Goal: Task Accomplishment & Management: Manage account settings

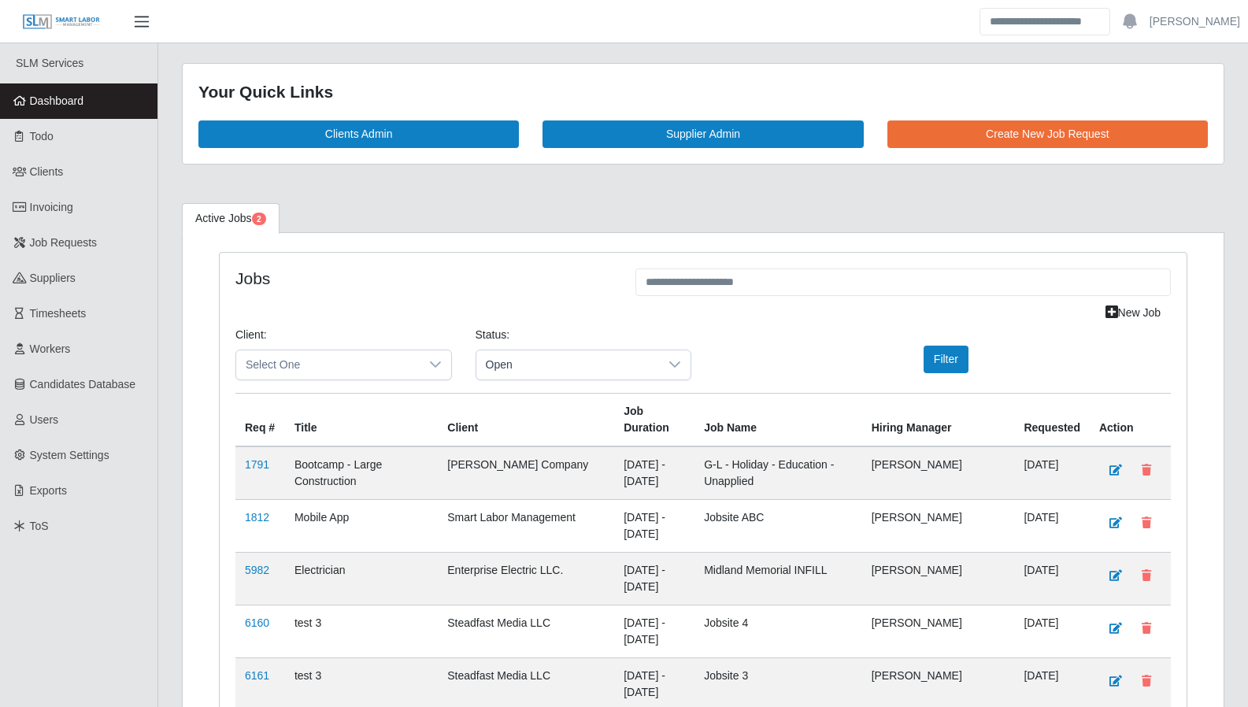
scroll to position [3899, 0]
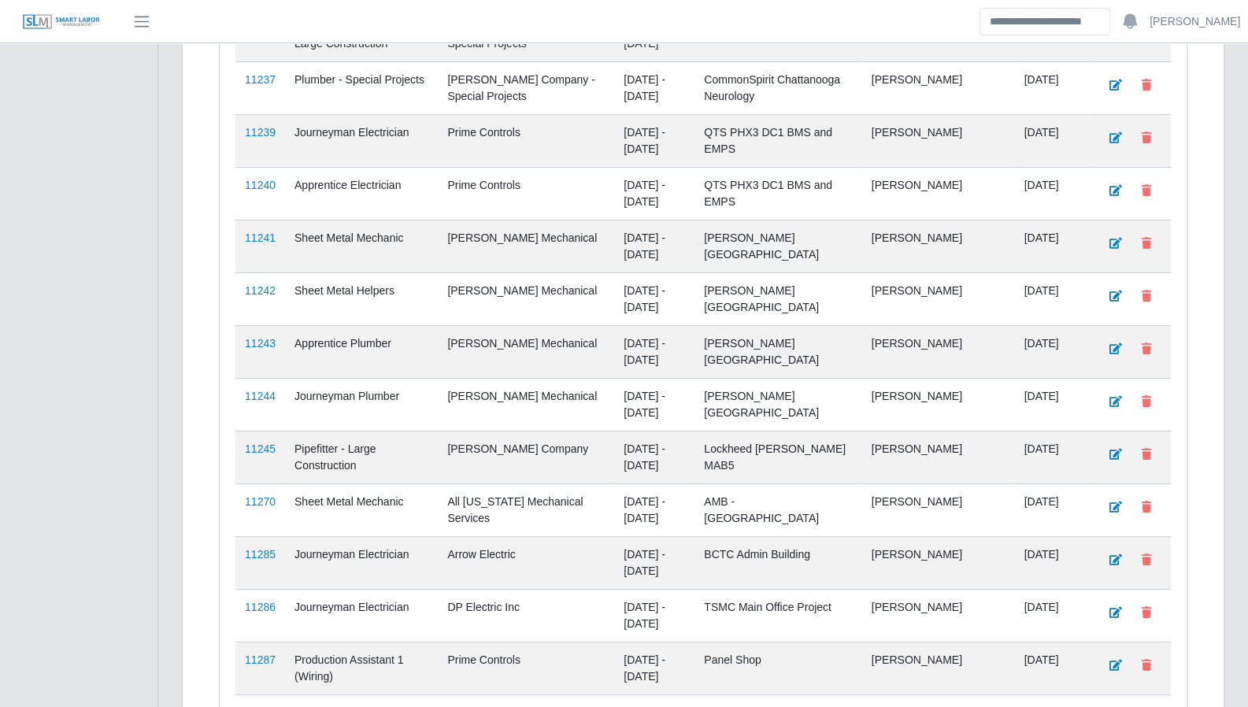
scroll to position [3899, 0]
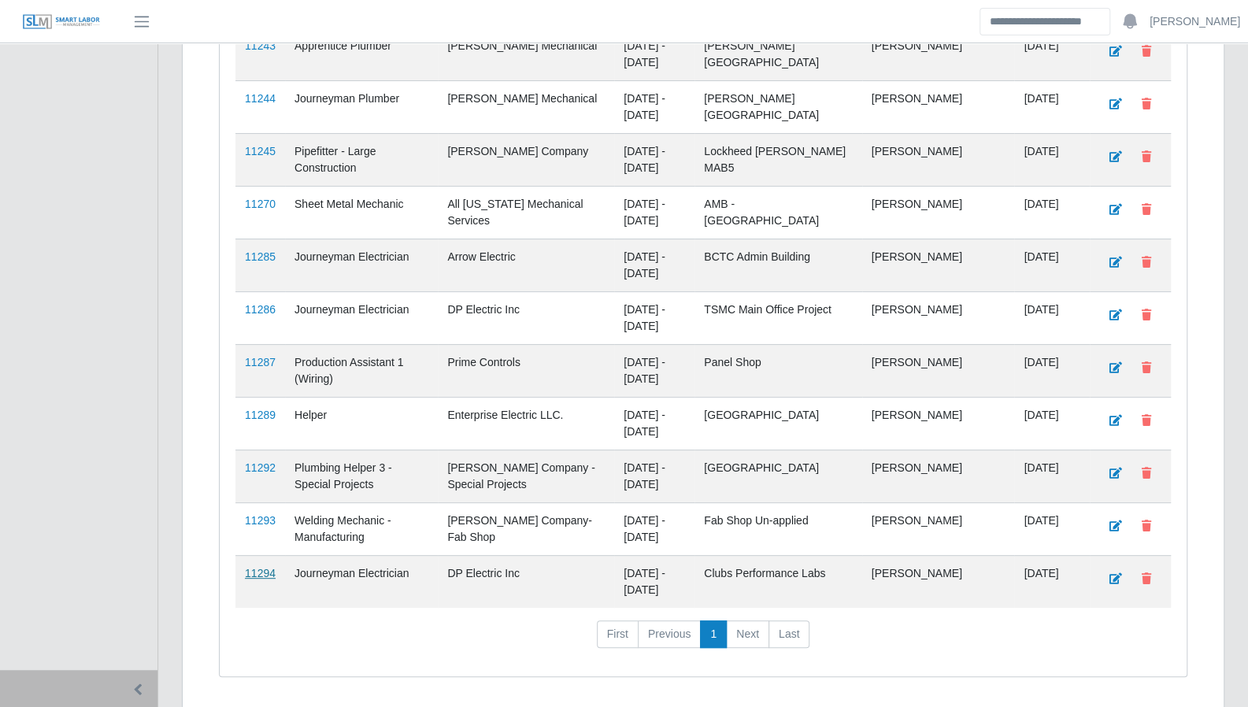
click at [248, 567] on link "11294" at bounding box center [260, 573] width 31 height 13
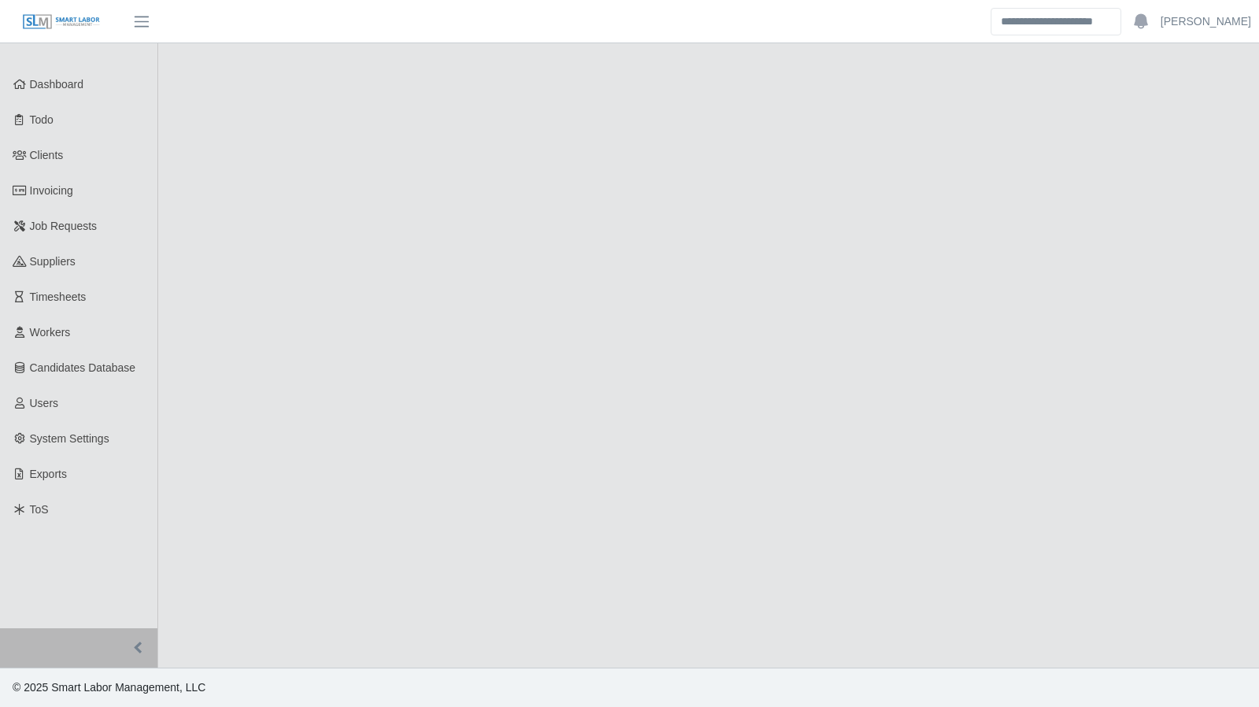
select select "****"
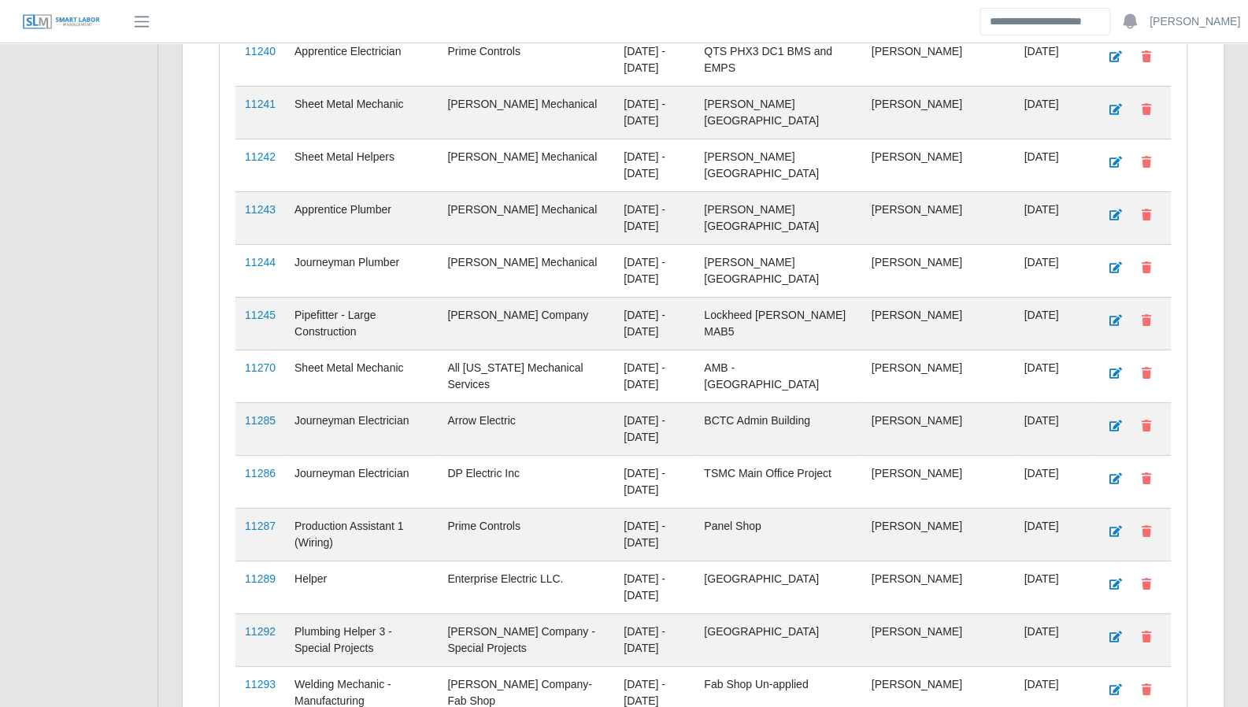
scroll to position [3899, 0]
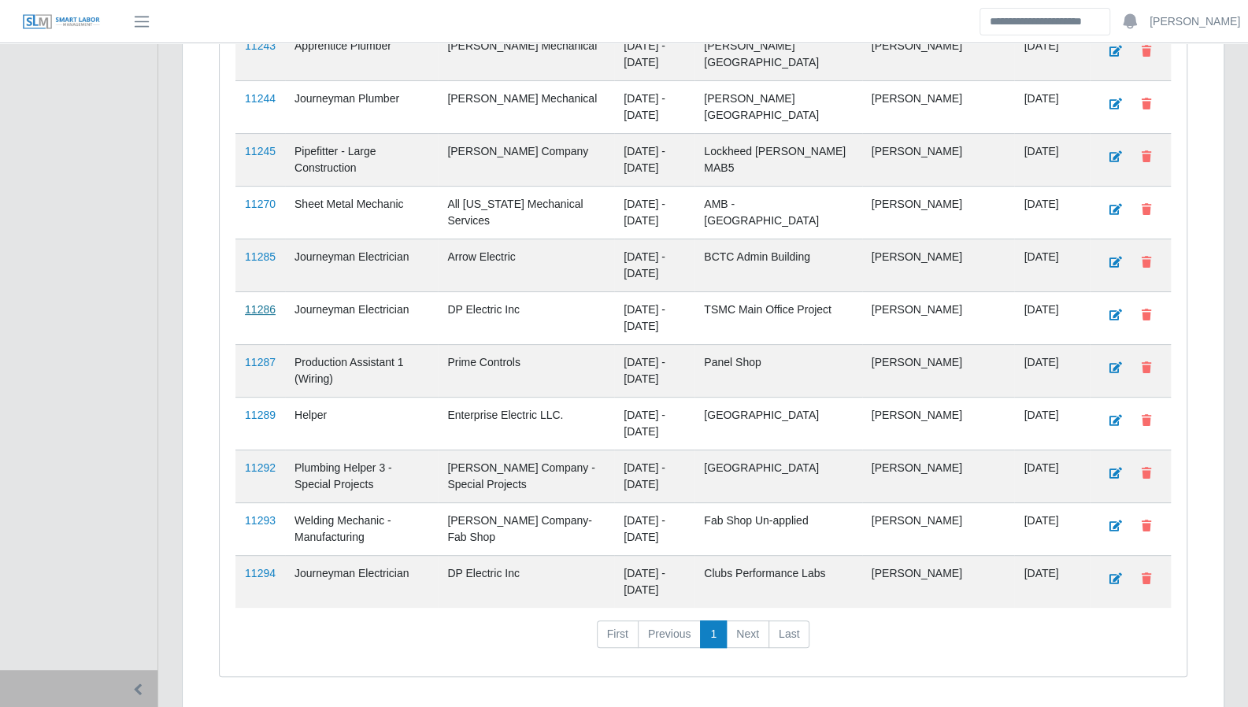
click at [257, 303] on link "11286" at bounding box center [260, 309] width 31 height 13
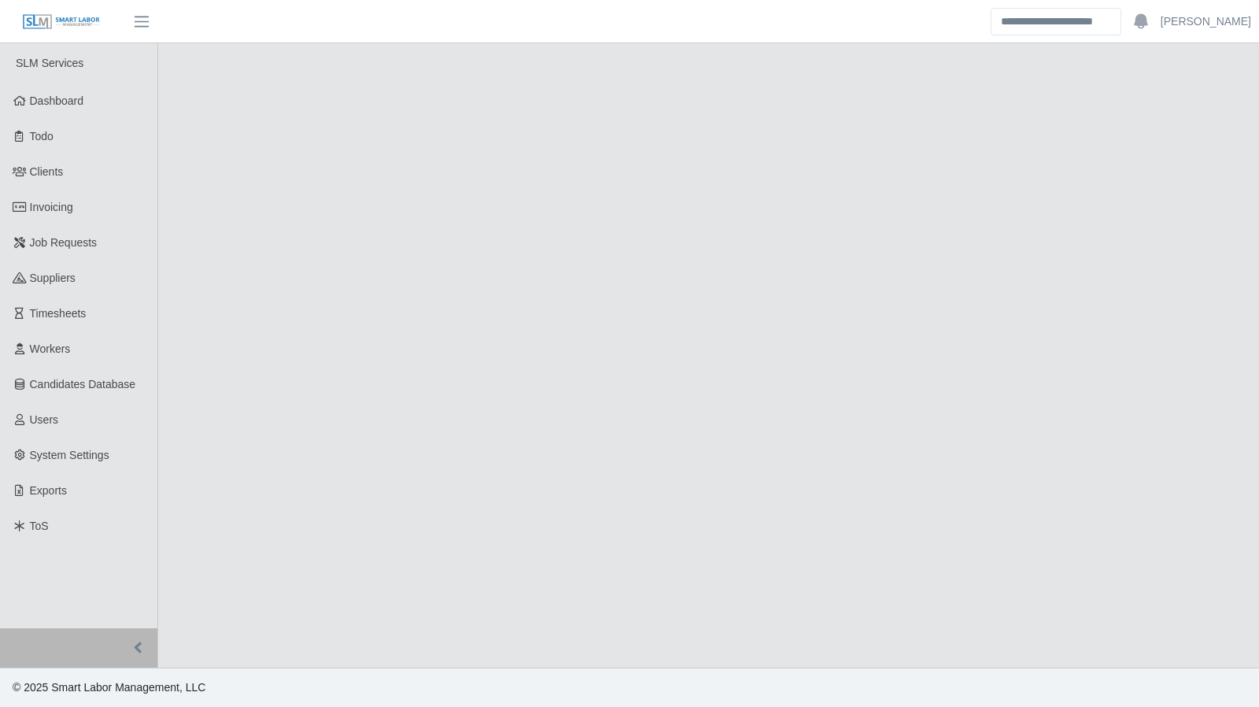
select select "****"
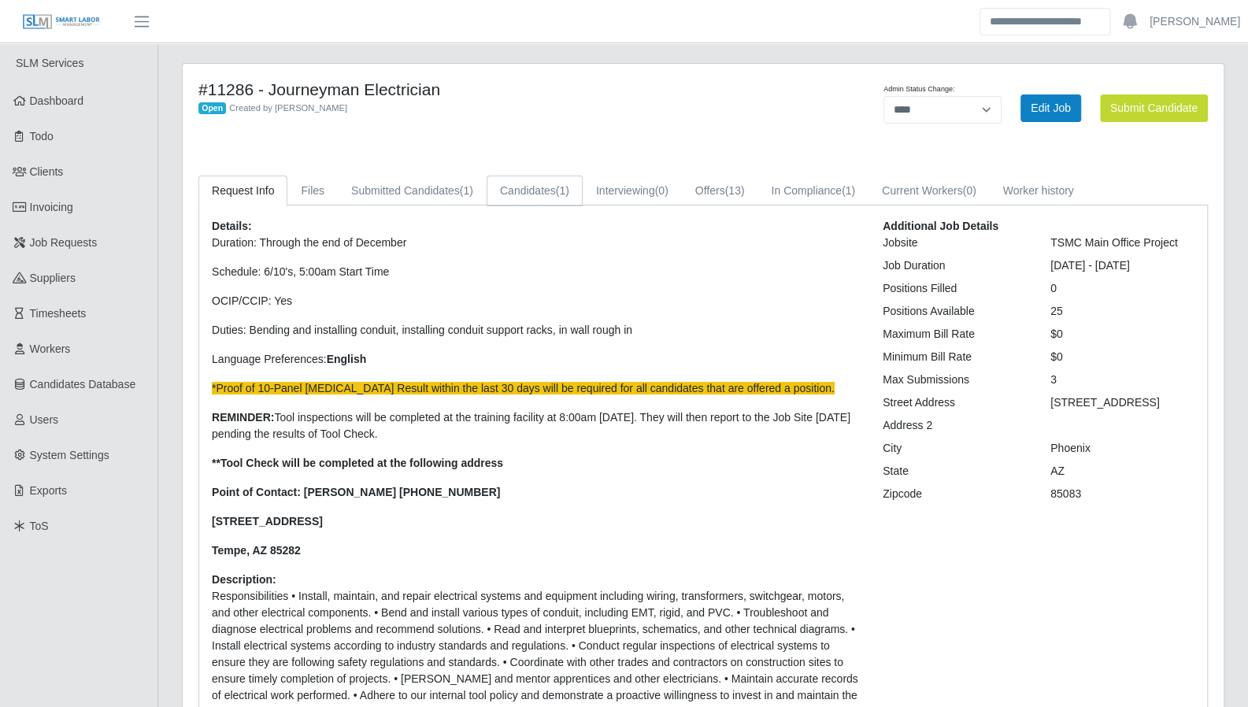
click at [512, 193] on link "Candidates (1)" at bounding box center [534, 191] width 96 height 31
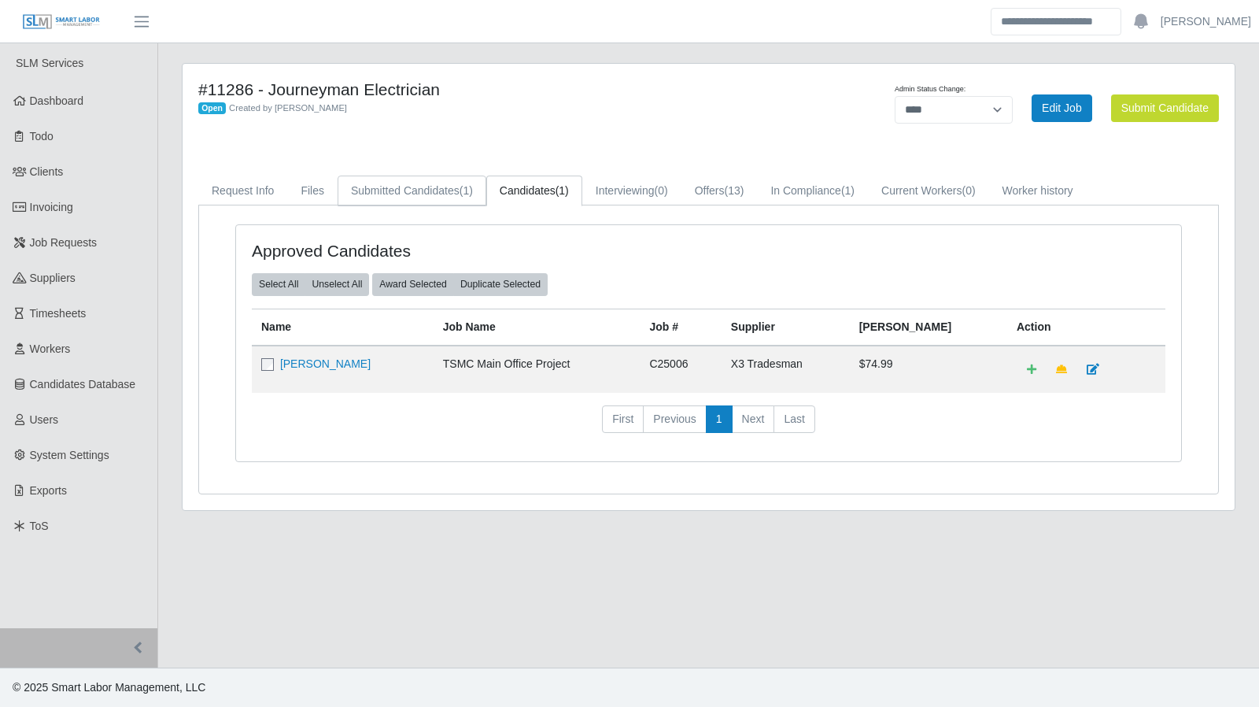
click at [400, 197] on link "Submitted Candidates (1)" at bounding box center [412, 191] width 149 height 31
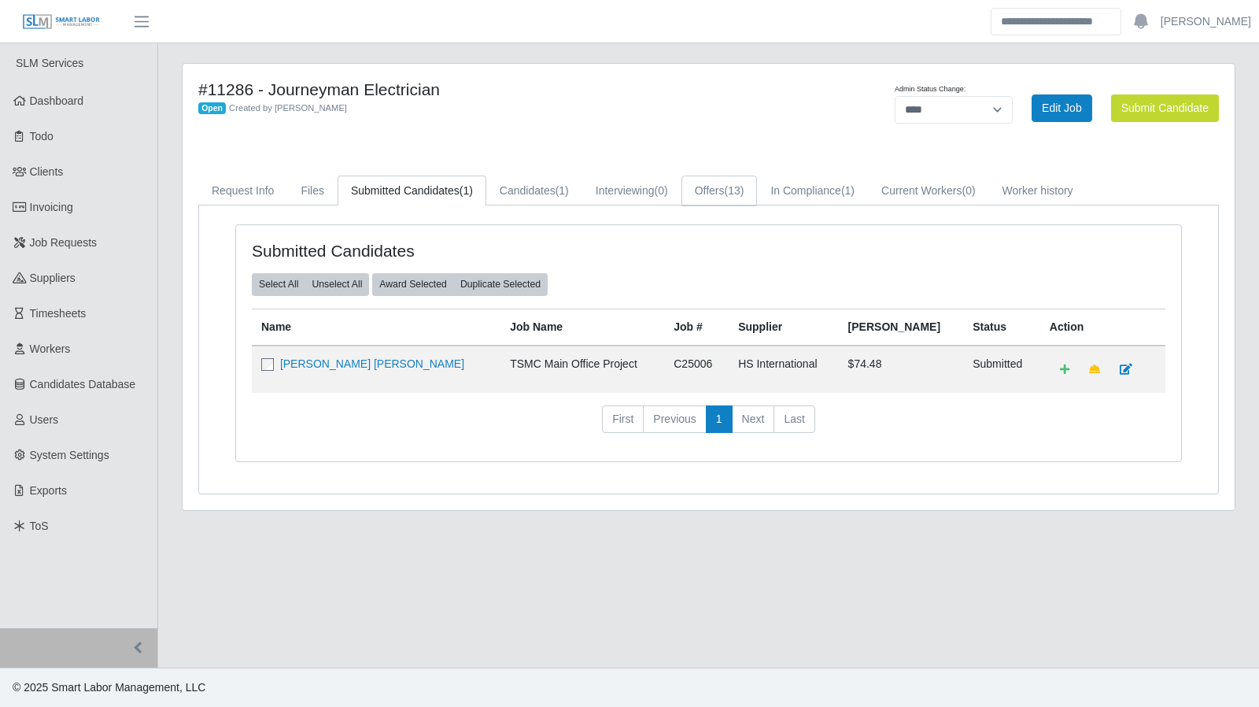
click at [732, 191] on span "(13)" at bounding box center [735, 190] width 20 height 13
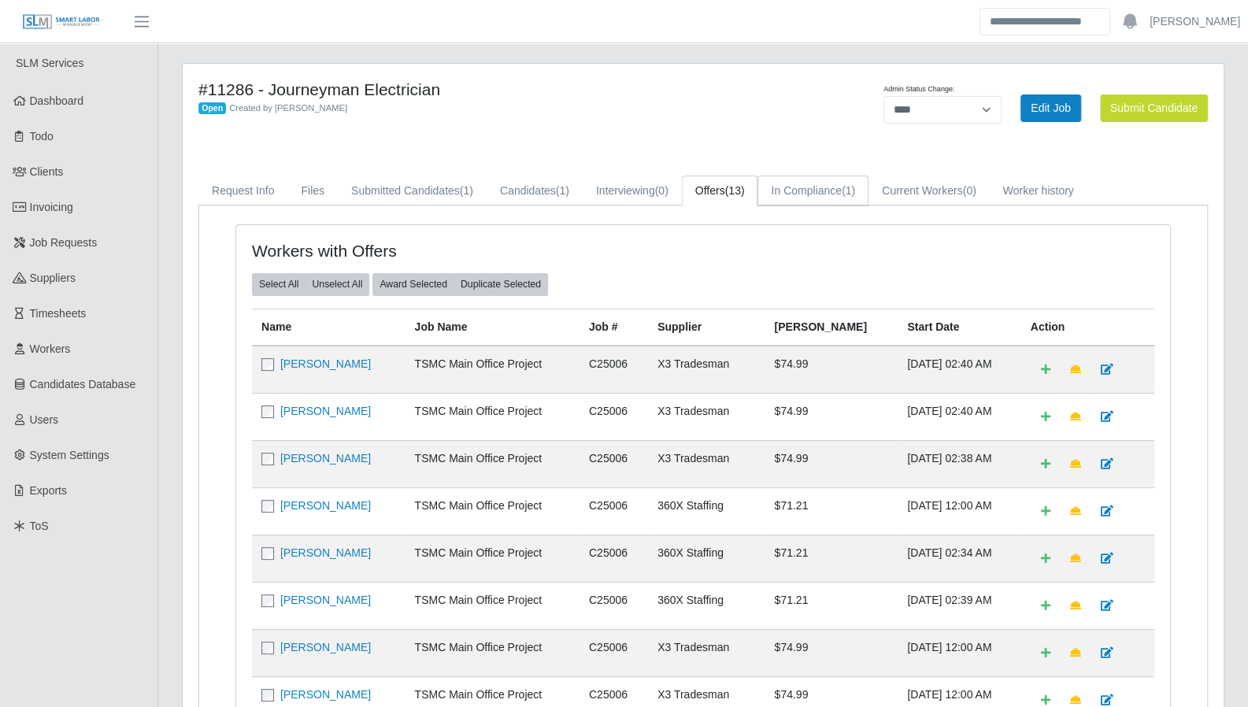
click at [817, 187] on link "In Compliance (1)" at bounding box center [812, 191] width 111 height 31
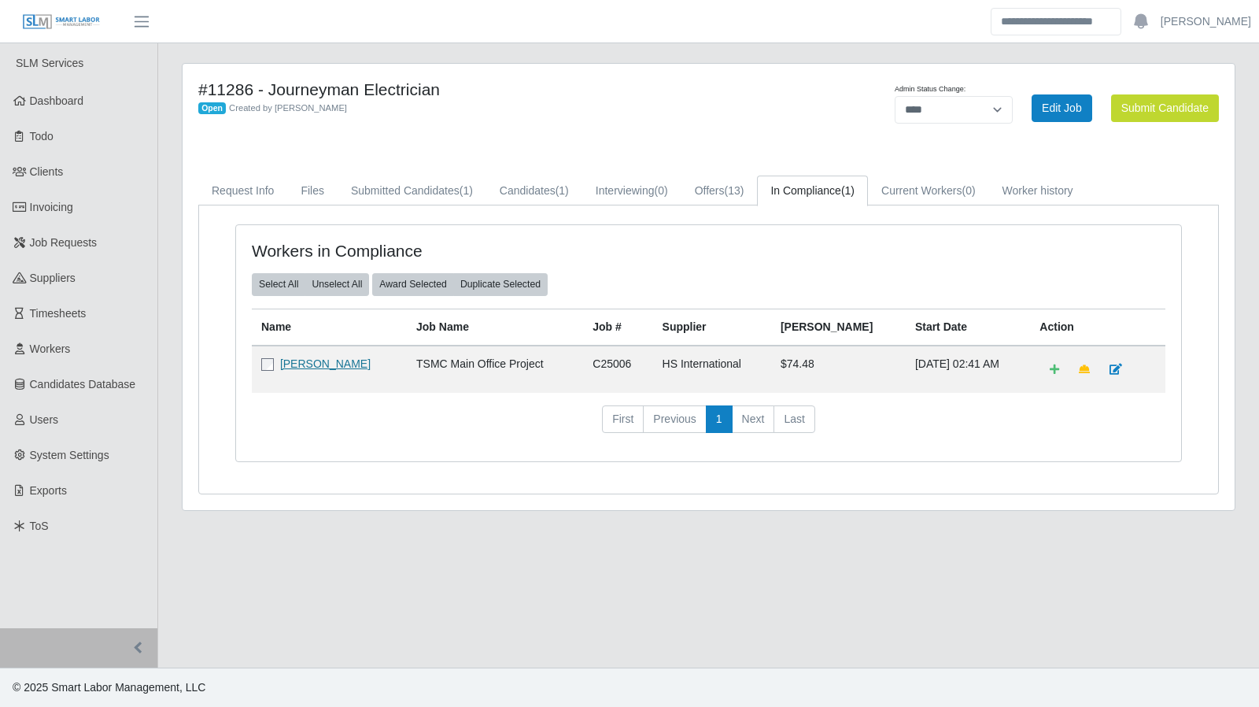
click at [344, 364] on link "Francisco Montes" at bounding box center [325, 363] width 91 height 13
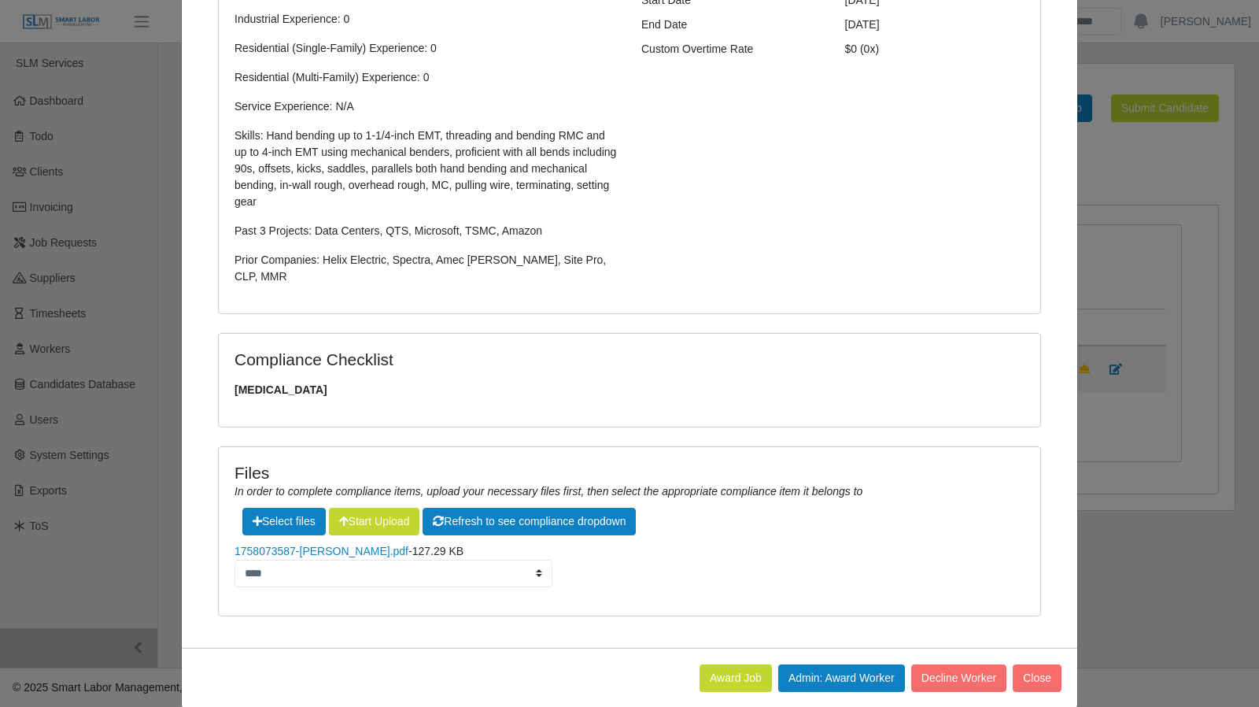
scroll to position [316, 0]
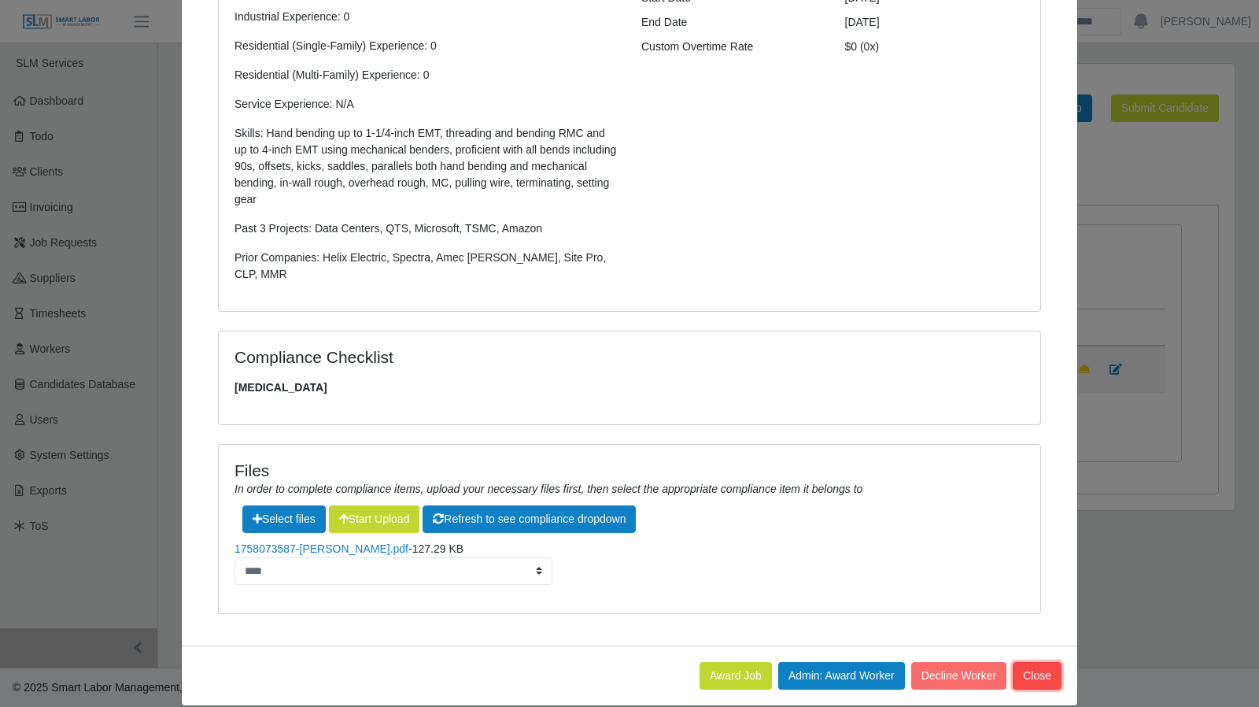
click at [1048, 662] on button "Close" at bounding box center [1037, 676] width 49 height 28
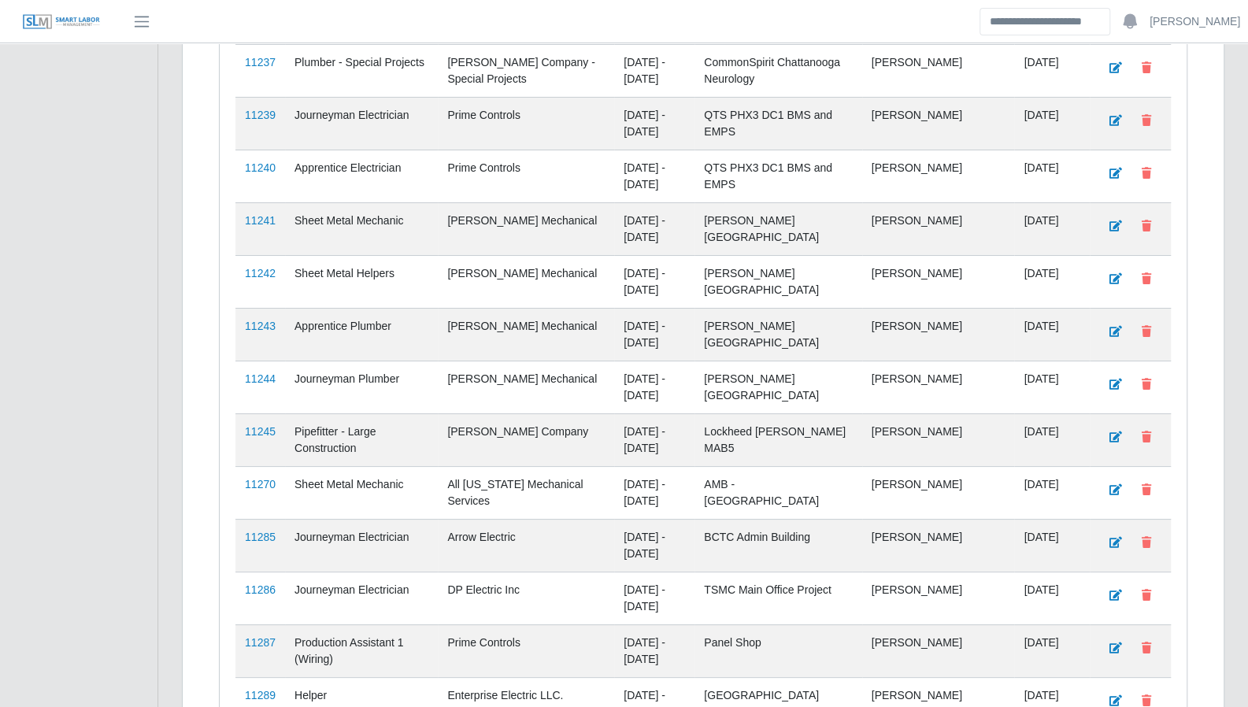
scroll to position [3899, 0]
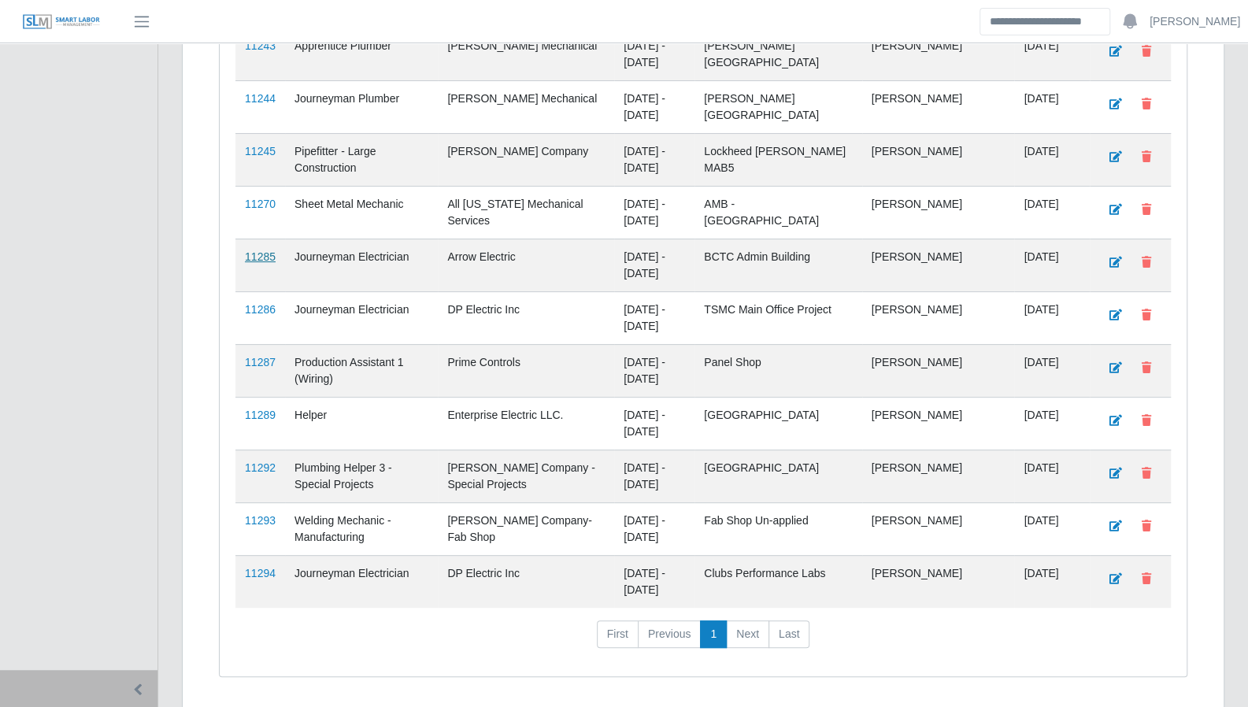
click at [258, 250] on link "11285" at bounding box center [260, 256] width 31 height 13
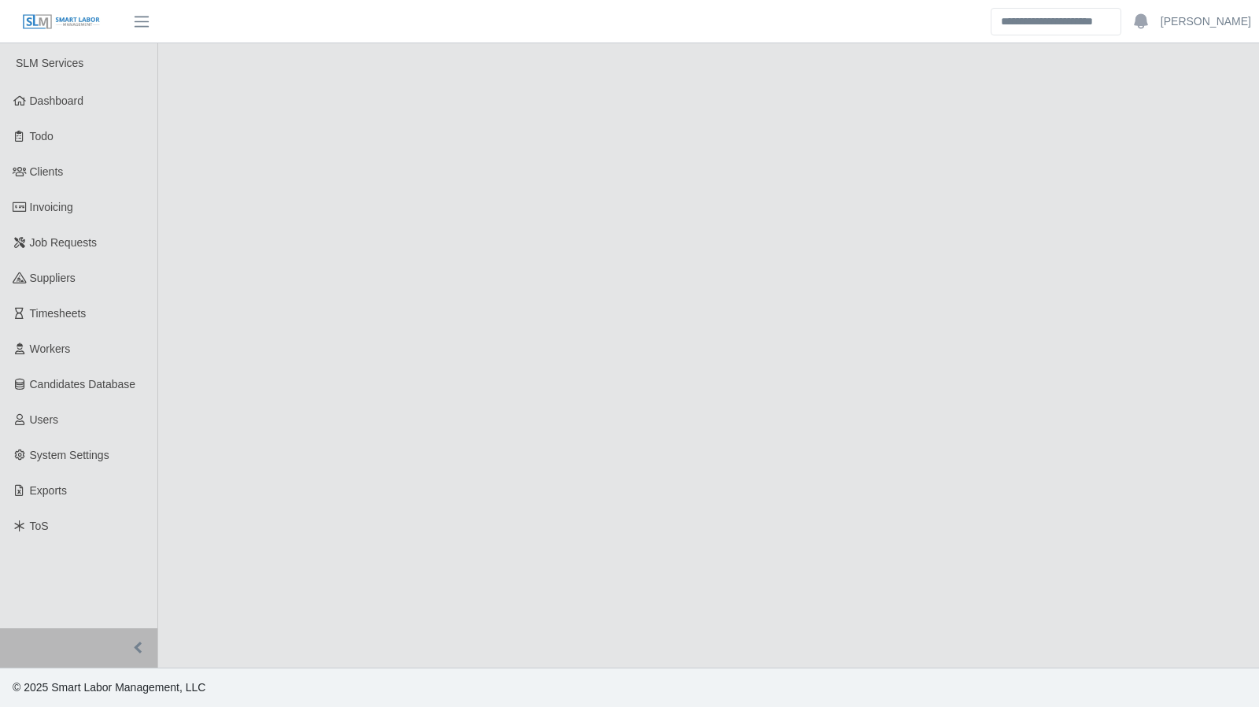
select select "****"
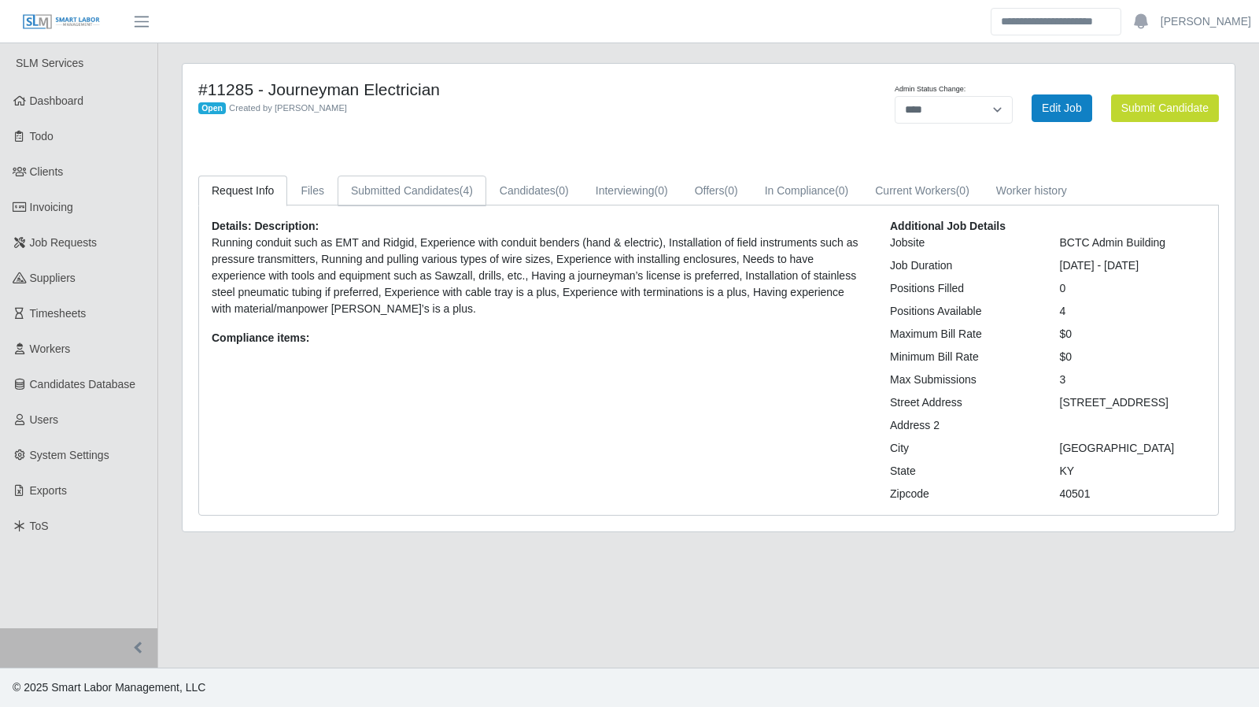
click at [449, 183] on link "Submitted Candidates (4)" at bounding box center [412, 191] width 149 height 31
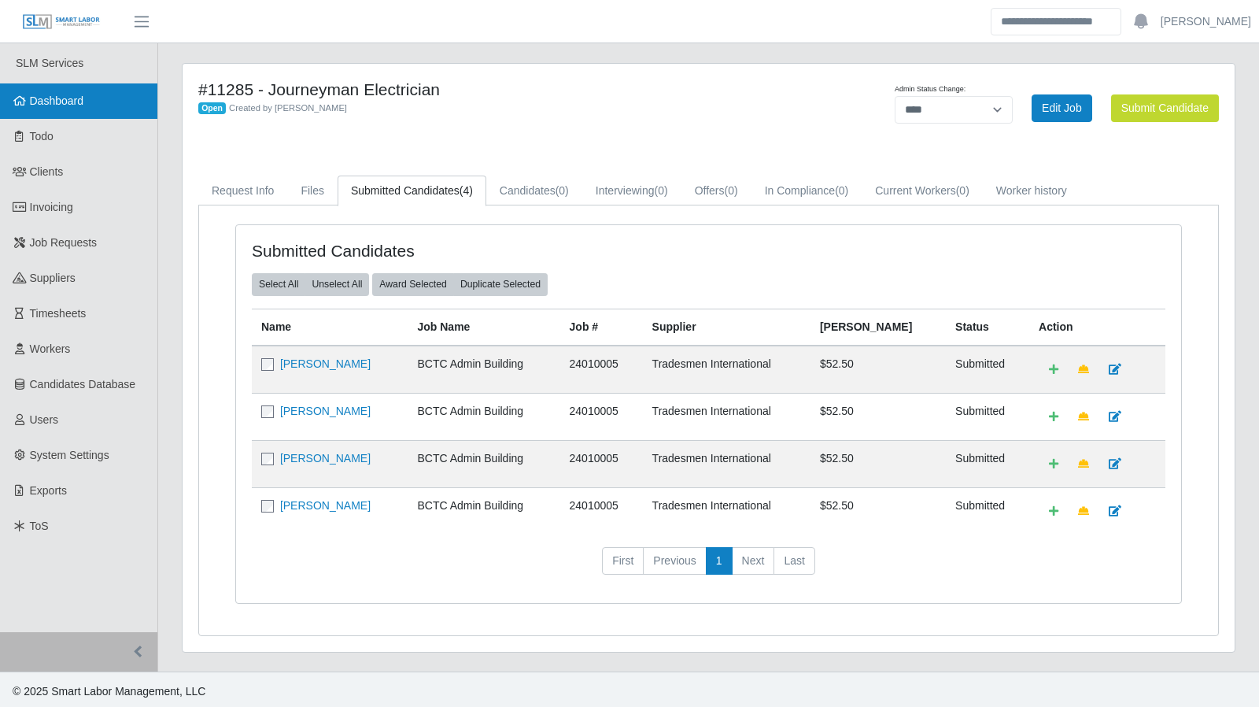
click at [54, 91] on link "Dashboard" at bounding box center [78, 100] width 157 height 35
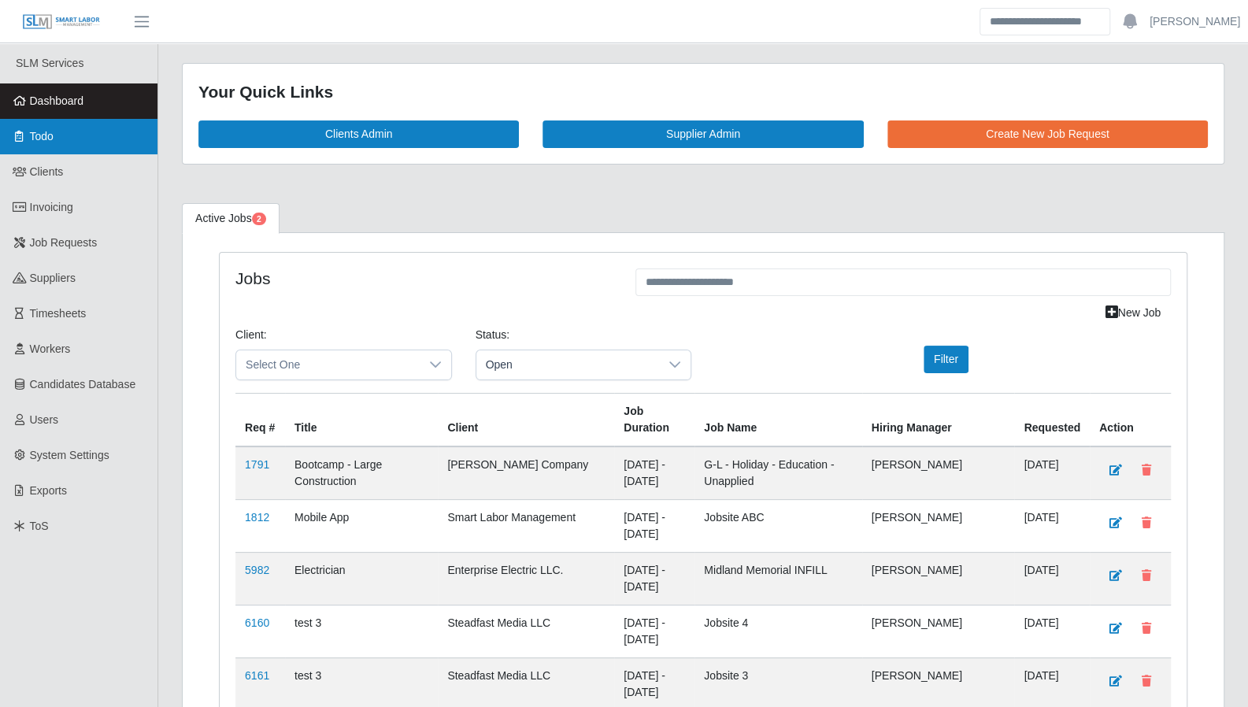
click at [53, 152] on link "Todo" at bounding box center [78, 136] width 157 height 35
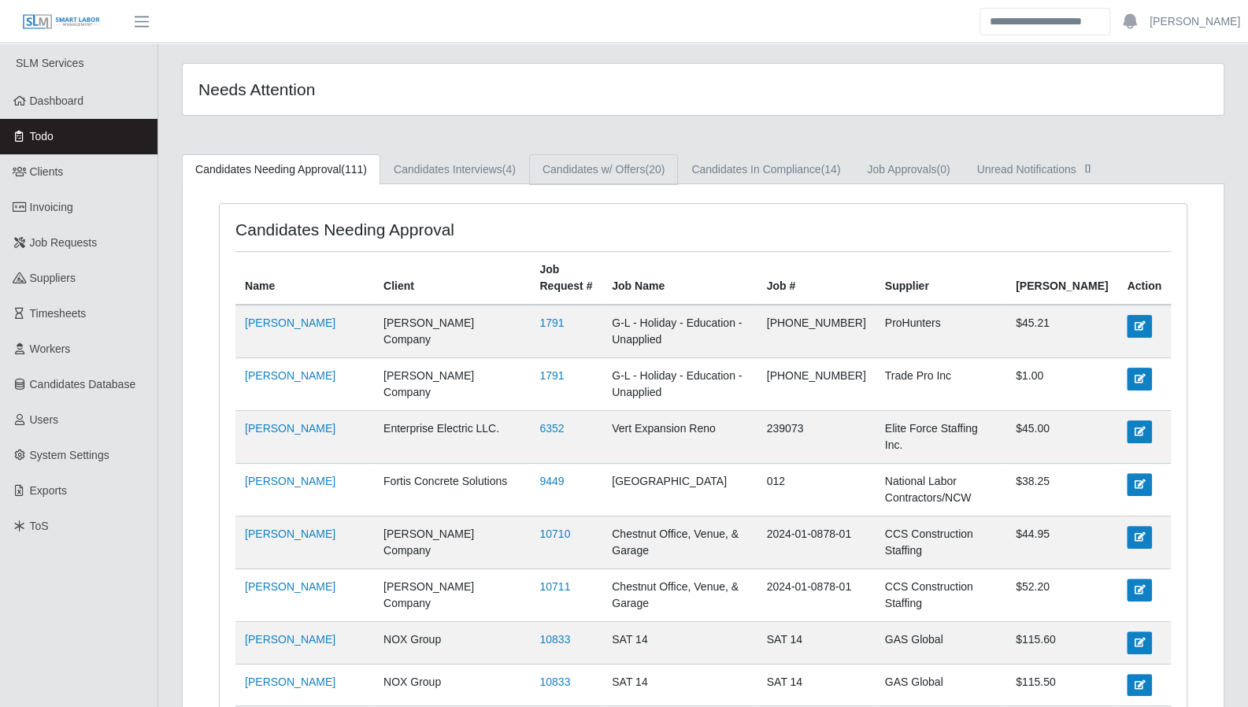
click at [600, 166] on link "Candidates w/ Offers (20)" at bounding box center [603, 169] width 149 height 31
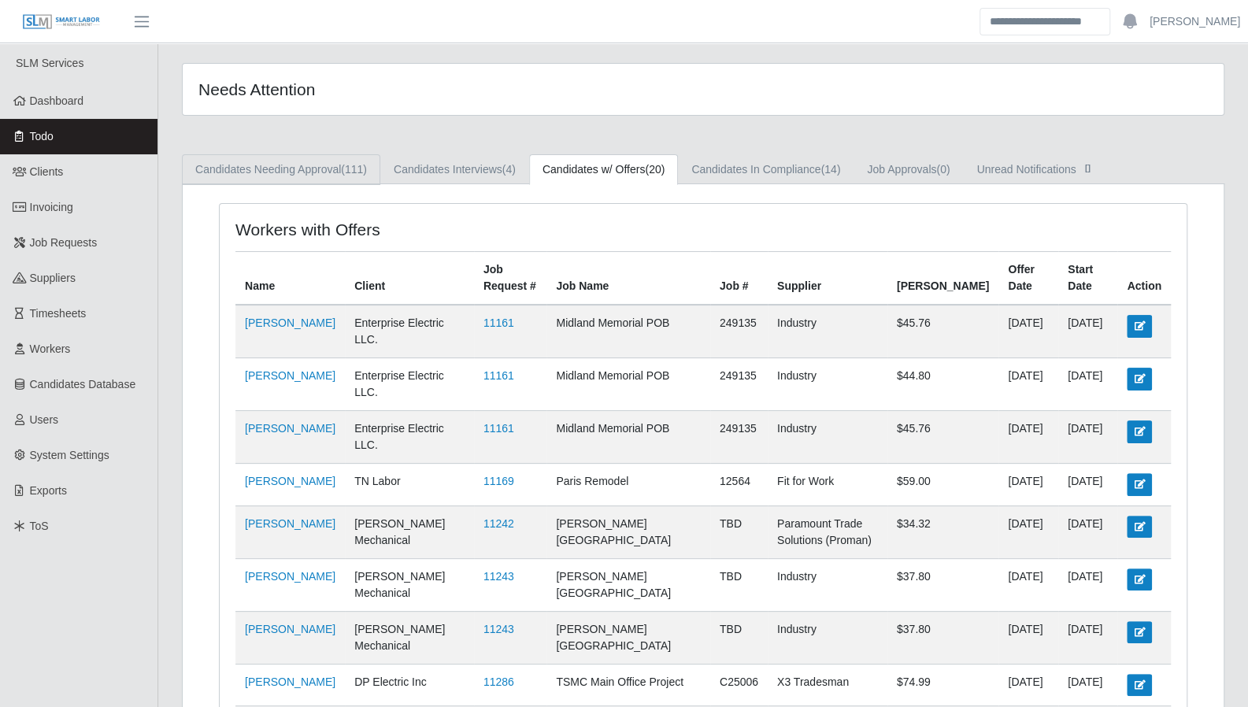
click at [285, 176] on link "Candidates Needing Approval (111)" at bounding box center [281, 169] width 198 height 31
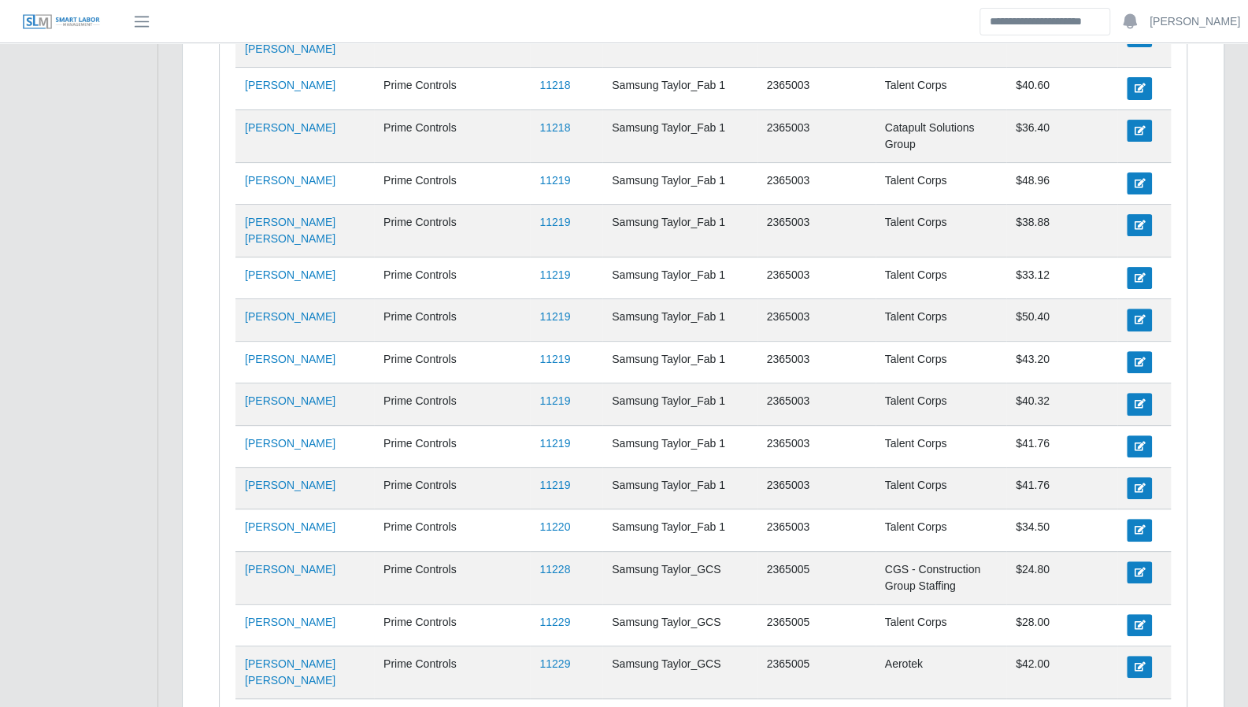
scroll to position [4252, 0]
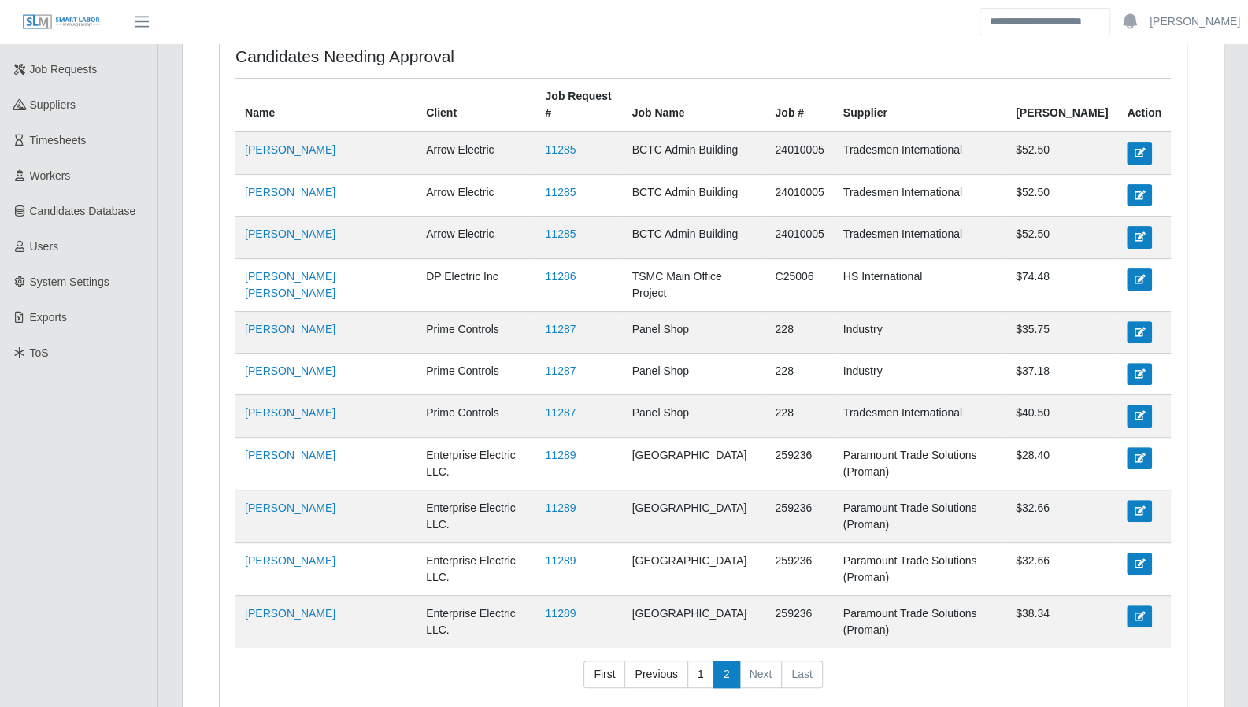
scroll to position [0, 0]
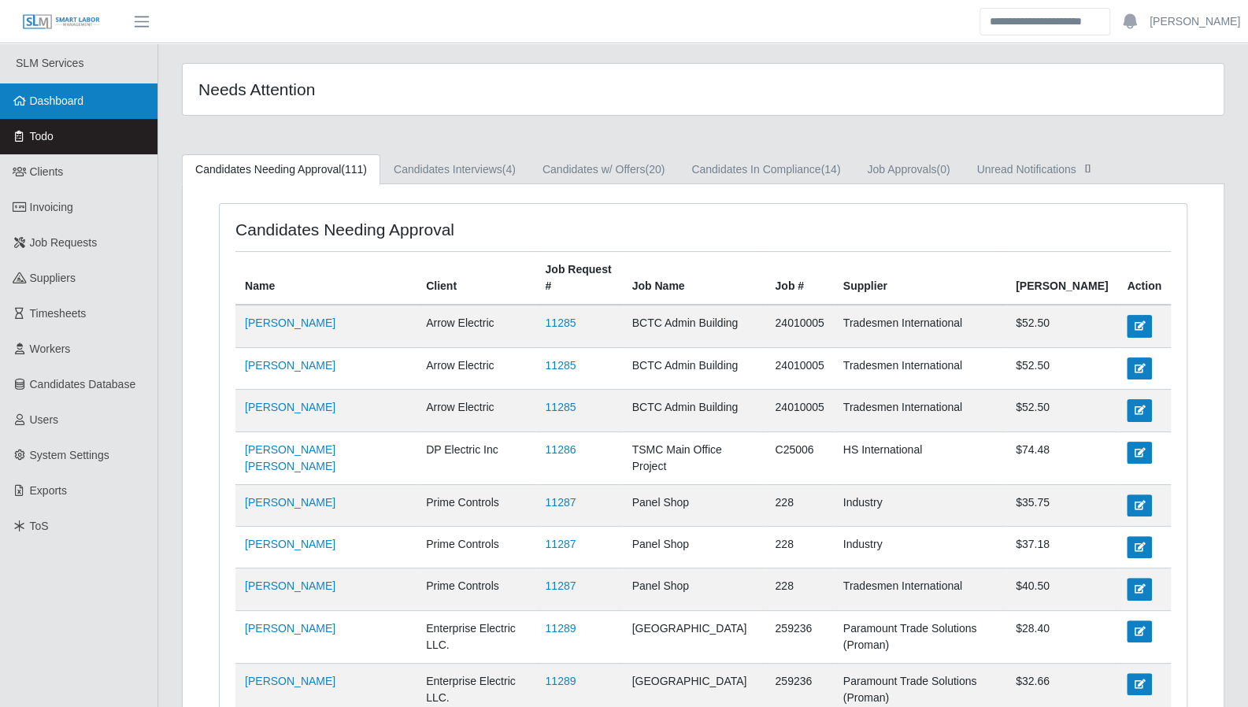
drag, startPoint x: 68, startPoint y: 101, endPoint x: 78, endPoint y: 103, distance: 9.7
click at [68, 101] on span "Dashboard" at bounding box center [57, 100] width 54 height 13
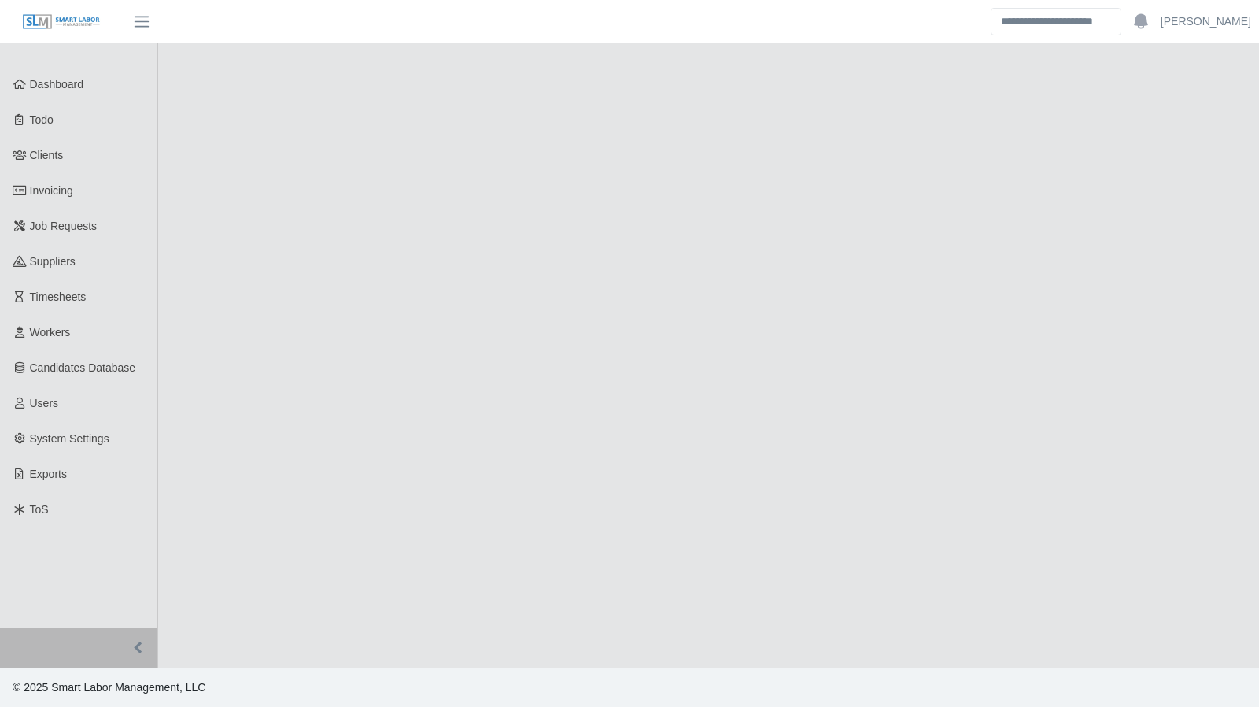
select select "****"
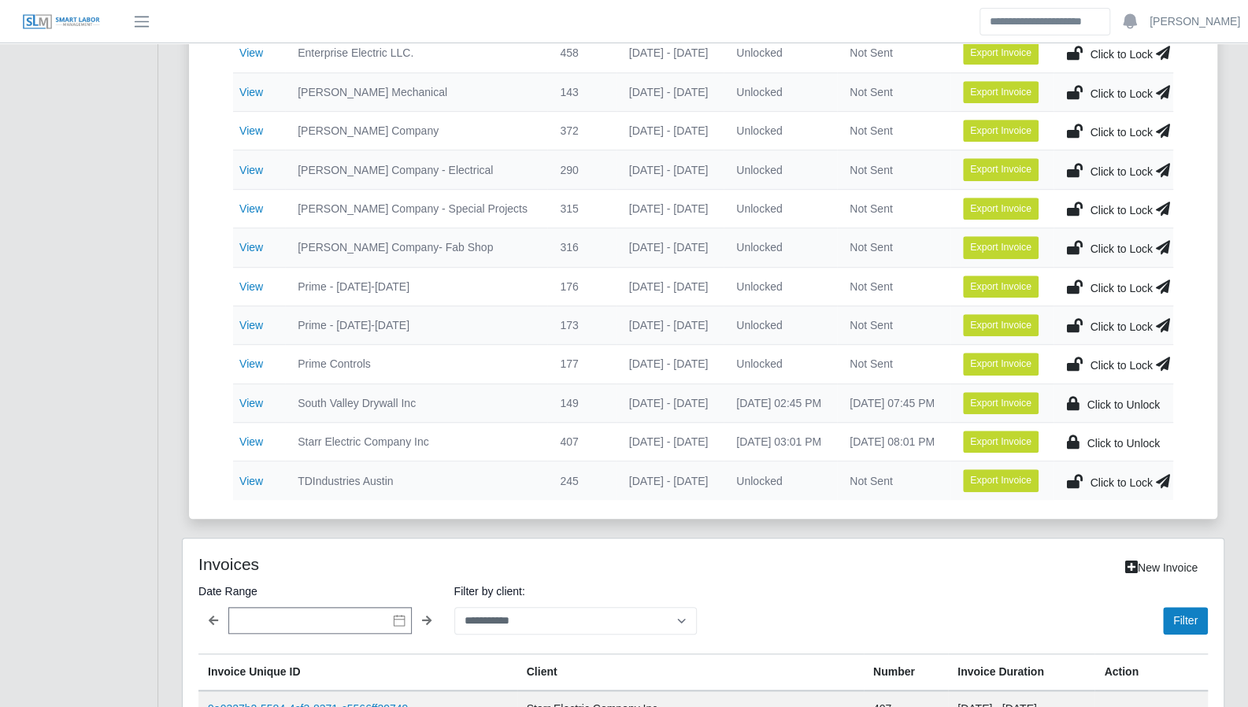
scroll to position [553, 0]
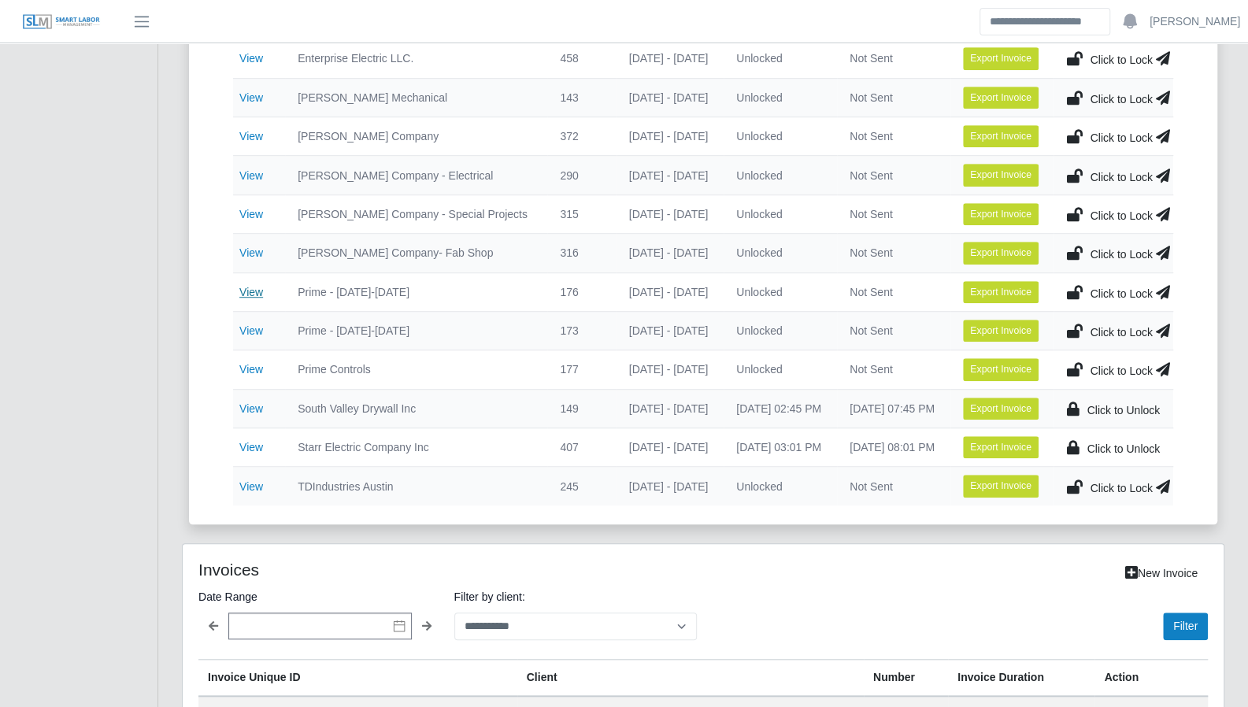
click at [257, 290] on link "View" at bounding box center [251, 292] width 24 height 13
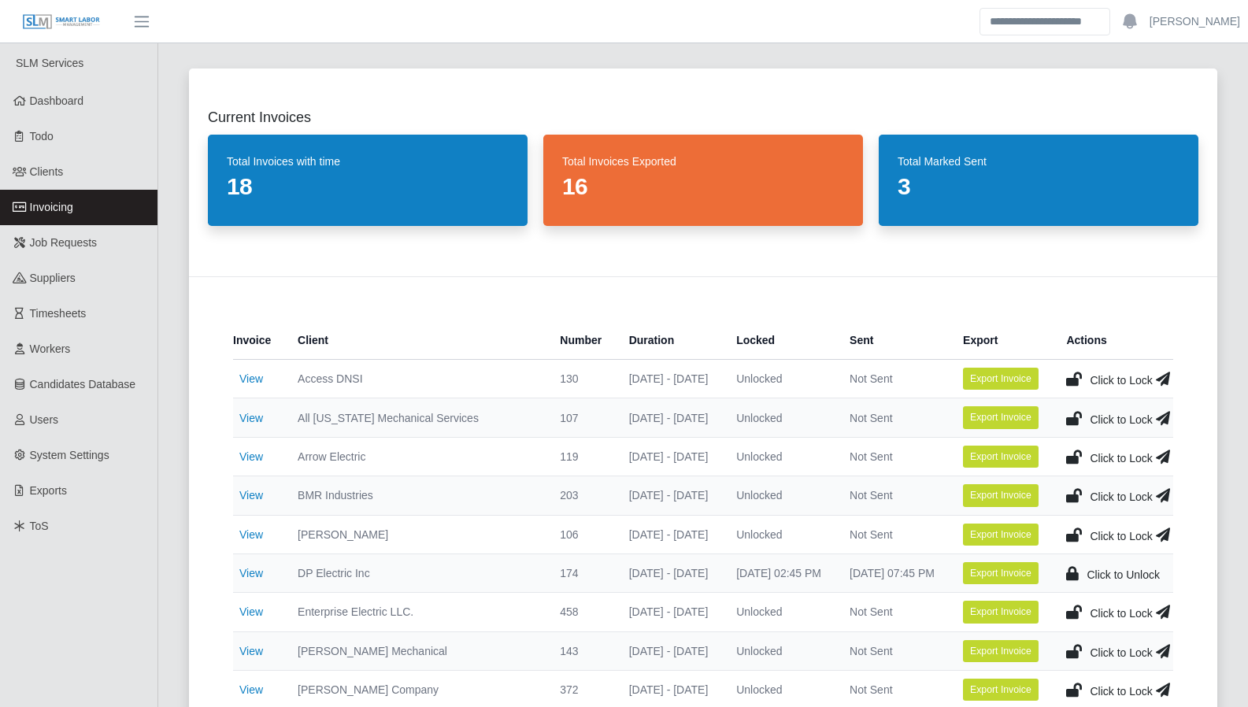
scroll to position [1107, 0]
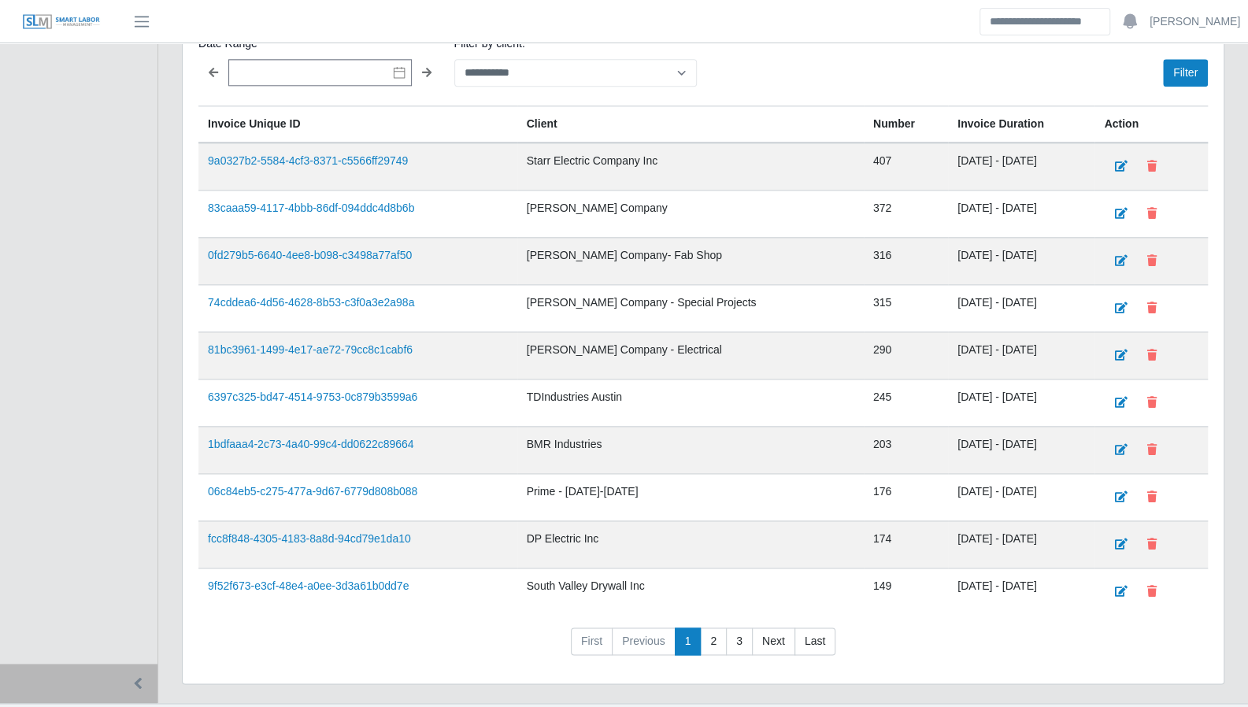
drag, startPoint x: 749, startPoint y: 298, endPoint x: 678, endPoint y: 257, distance: 81.8
click at [749, 298] on td "[PERSON_NAME] Company - Special Projects" at bounding box center [690, 307] width 346 height 47
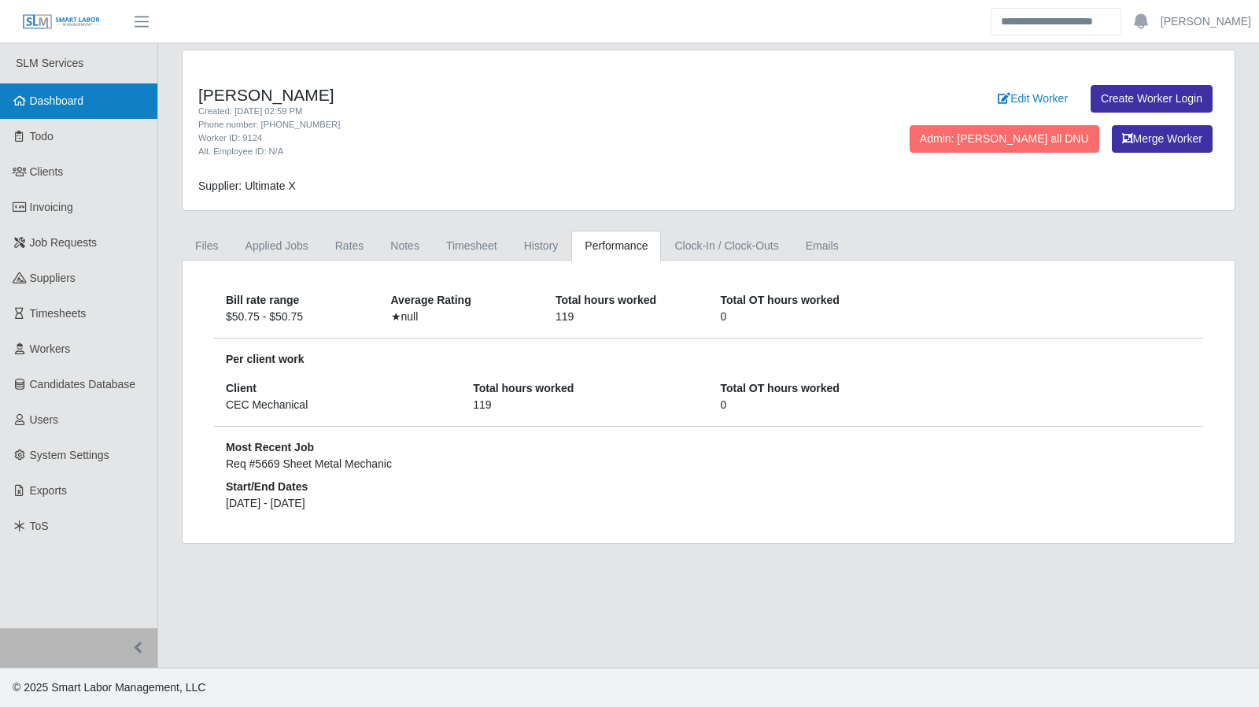
click at [74, 109] on link "Dashboard" at bounding box center [78, 100] width 157 height 35
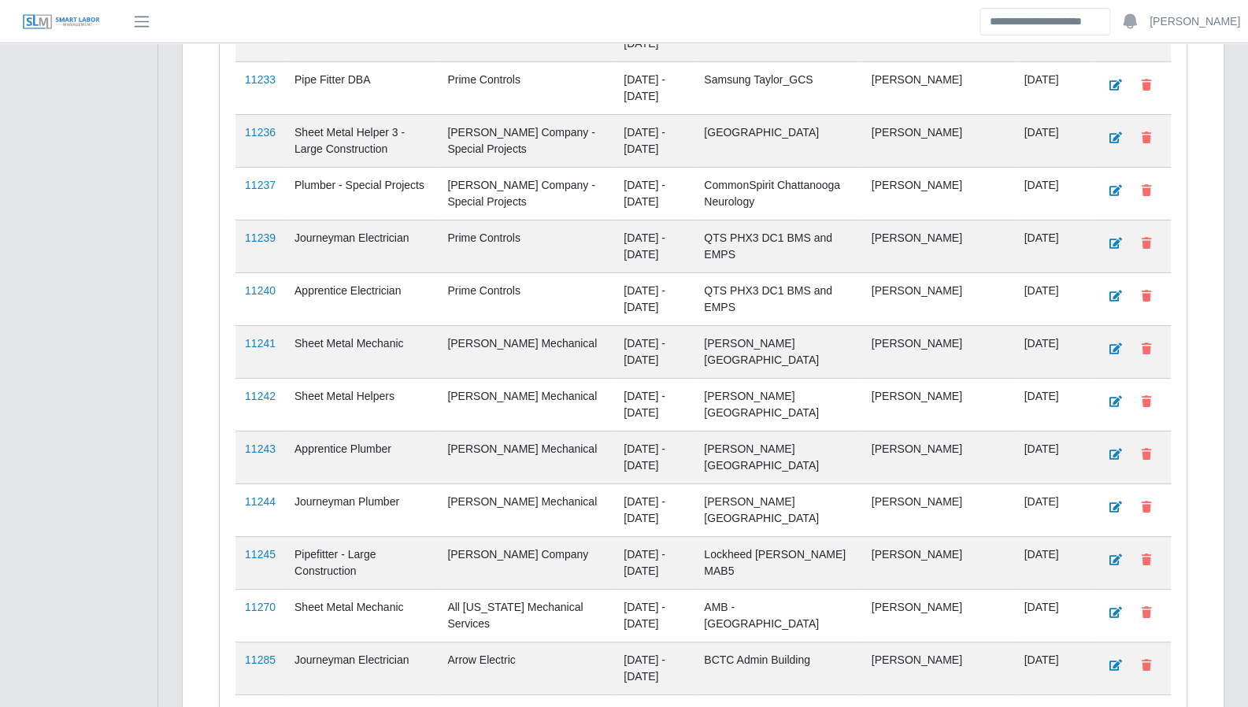
scroll to position [3899, 0]
